Goal: Transaction & Acquisition: Subscribe to service/newsletter

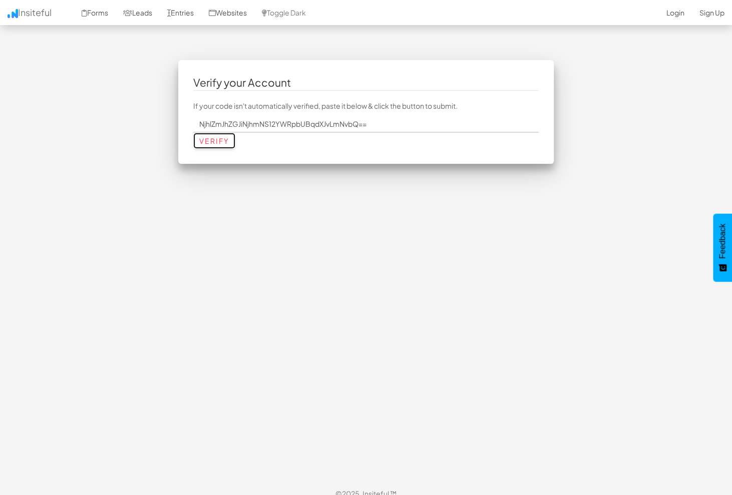
click at [219, 138] on input "Verify" at bounding box center [214, 141] width 42 height 16
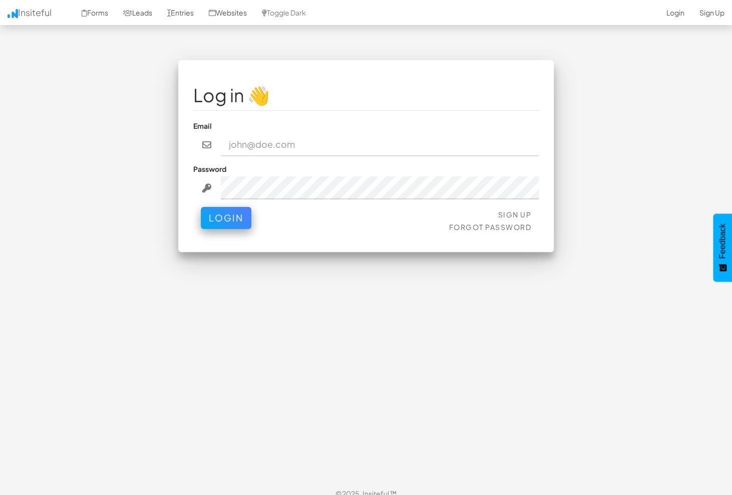
type input "vadim@juro.com"
click at [238, 215] on button "Login" at bounding box center [226, 215] width 51 height 22
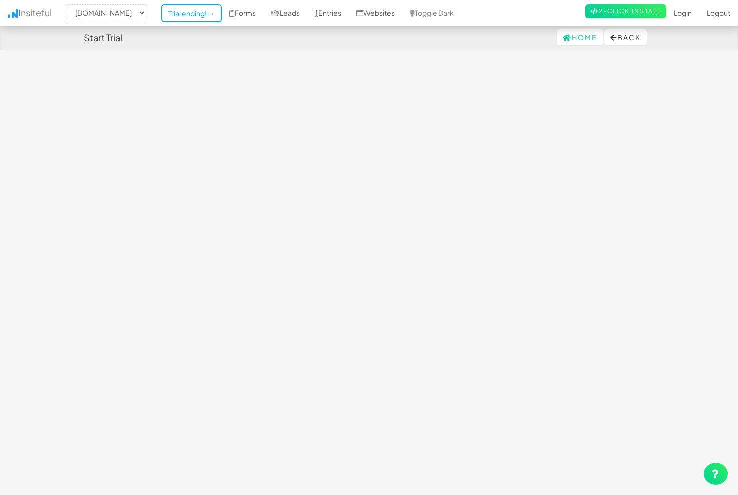
select select "2547"
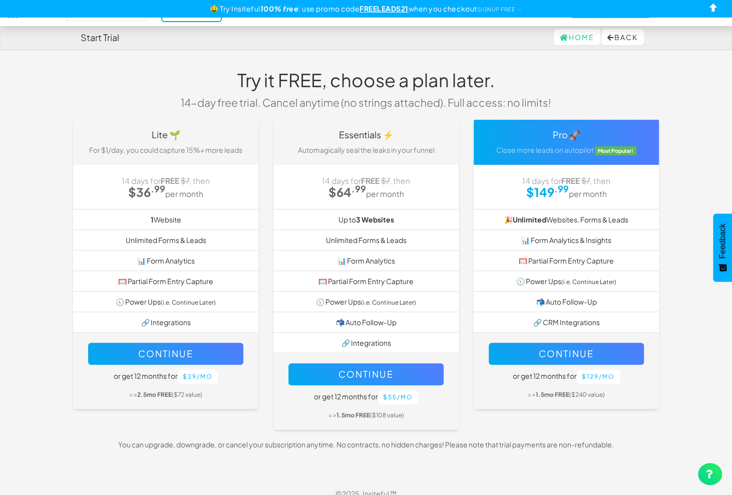
click at [358, 76] on h1 "Try it FREE, choose a plan later." at bounding box center [365, 80] width 385 height 20
drag, startPoint x: 252, startPoint y: 78, endPoint x: 265, endPoint y: 81, distance: 12.9
click at [258, 79] on h1 "Try it FREE, choose a plan later." at bounding box center [365, 80] width 385 height 20
click at [370, 91] on div "Try it FREE, choose a plan later. 14-day free trial. Cancel anytime (no strings…" at bounding box center [366, 90] width 400 height 60
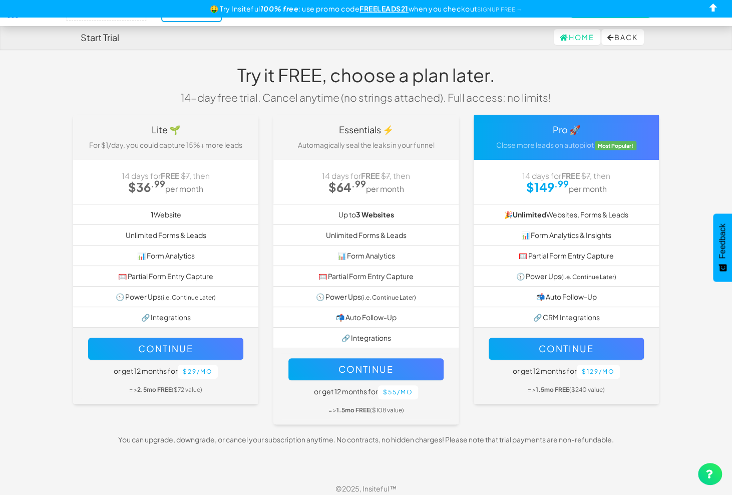
scroll to position [11, 0]
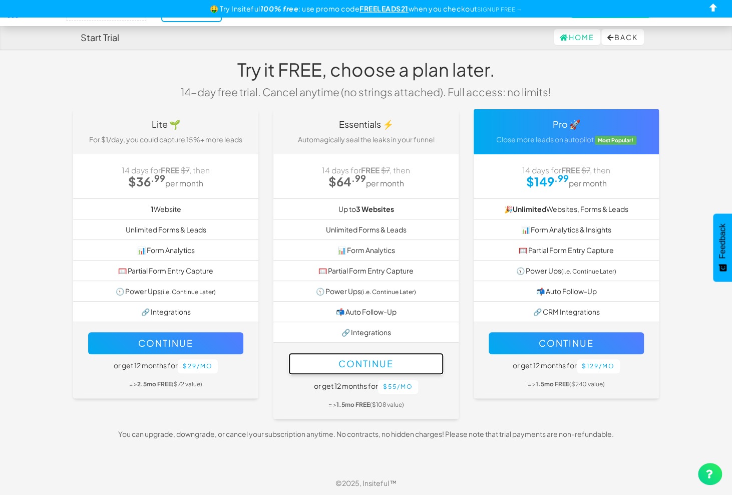
click at [376, 357] on button "Continue" at bounding box center [365, 363] width 155 height 22
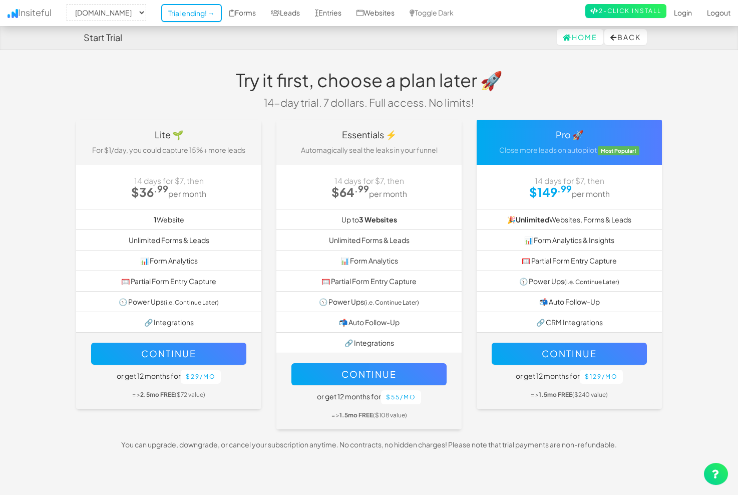
select select "2547"
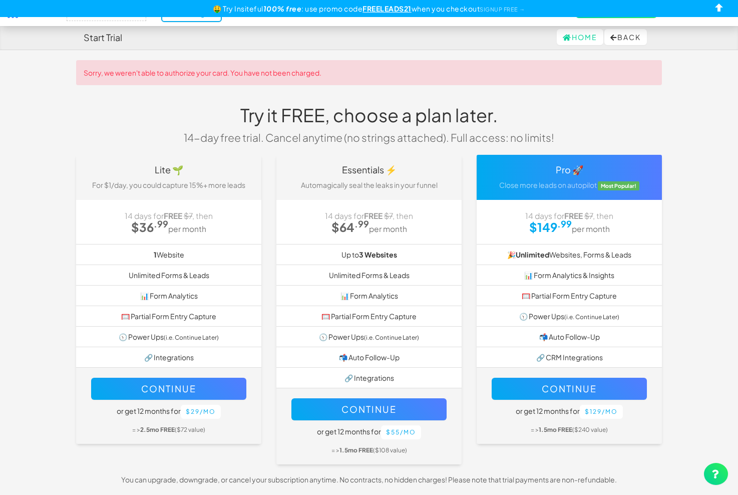
select select "2547"
